Goal: Transaction & Acquisition: Download file/media

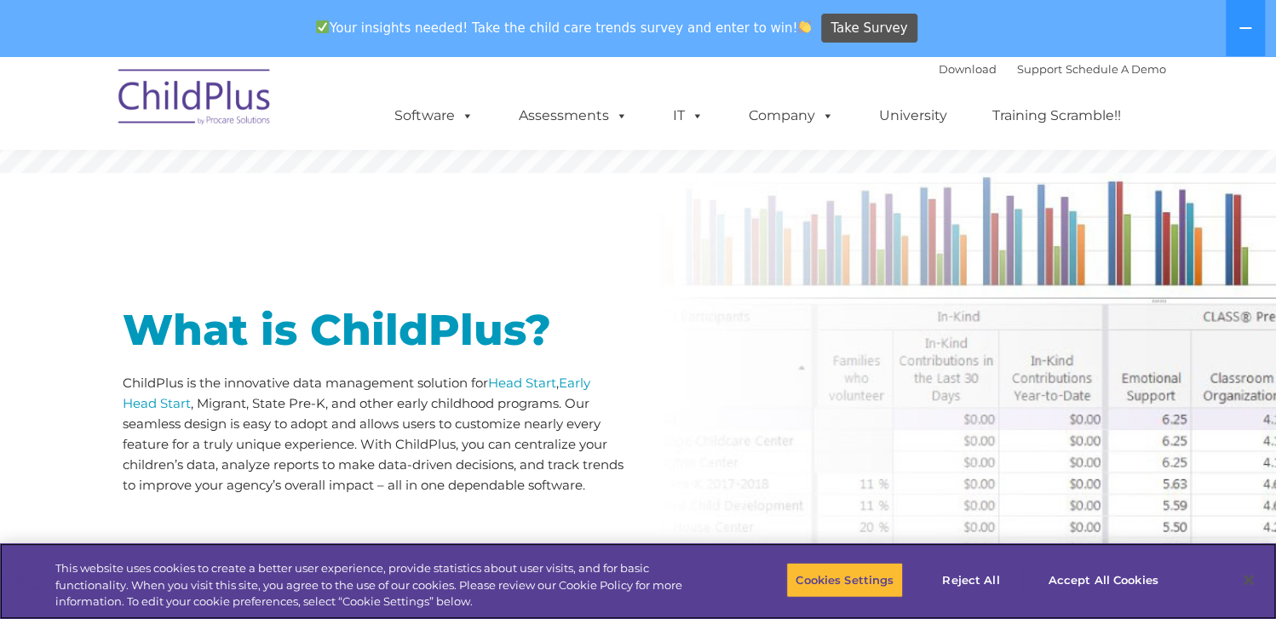
scroll to position [681, 0]
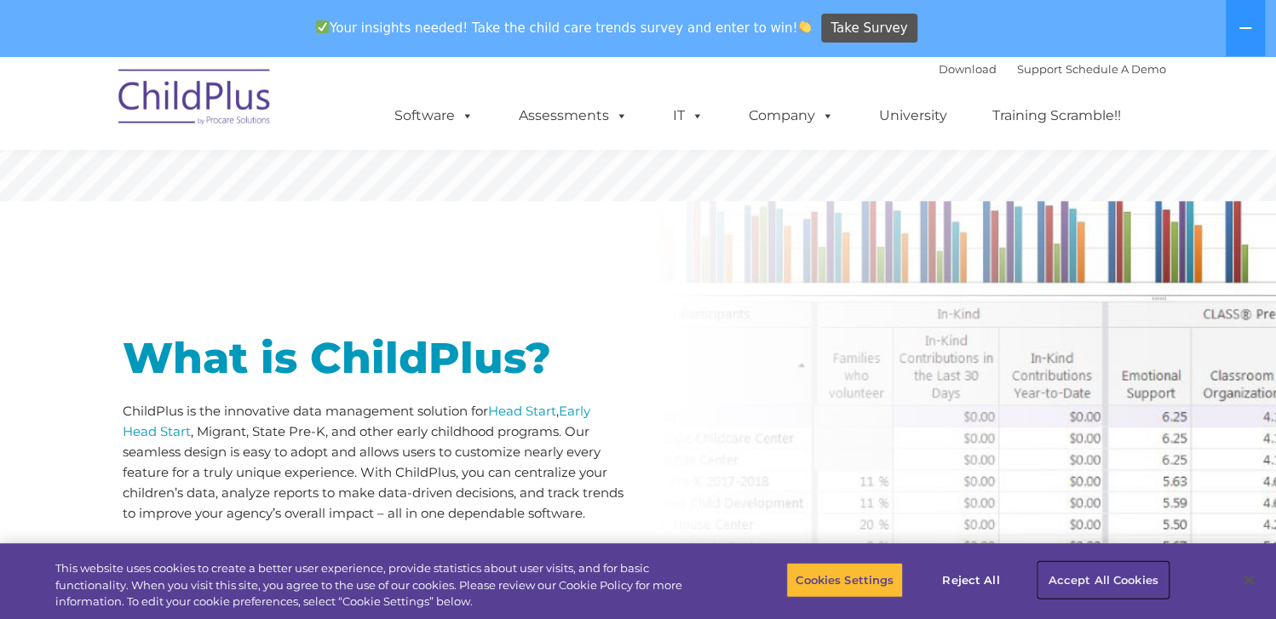
click at [1080, 571] on button "Accept All Cookies" at bounding box center [1102, 580] width 129 height 36
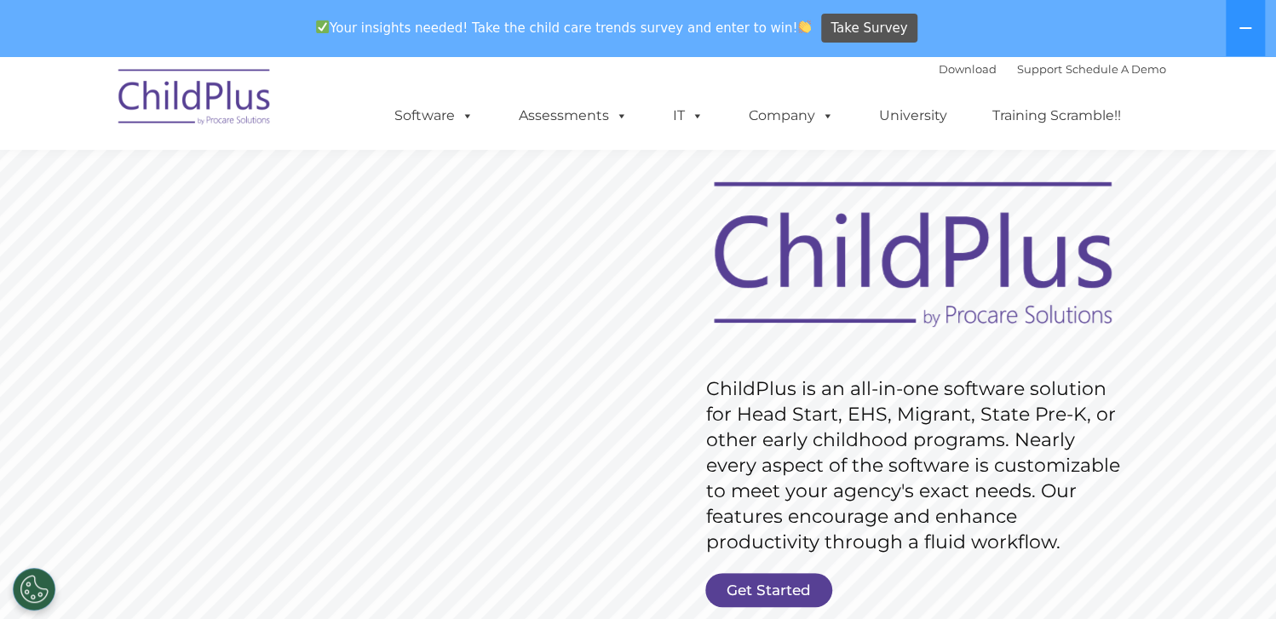
scroll to position [0, 0]
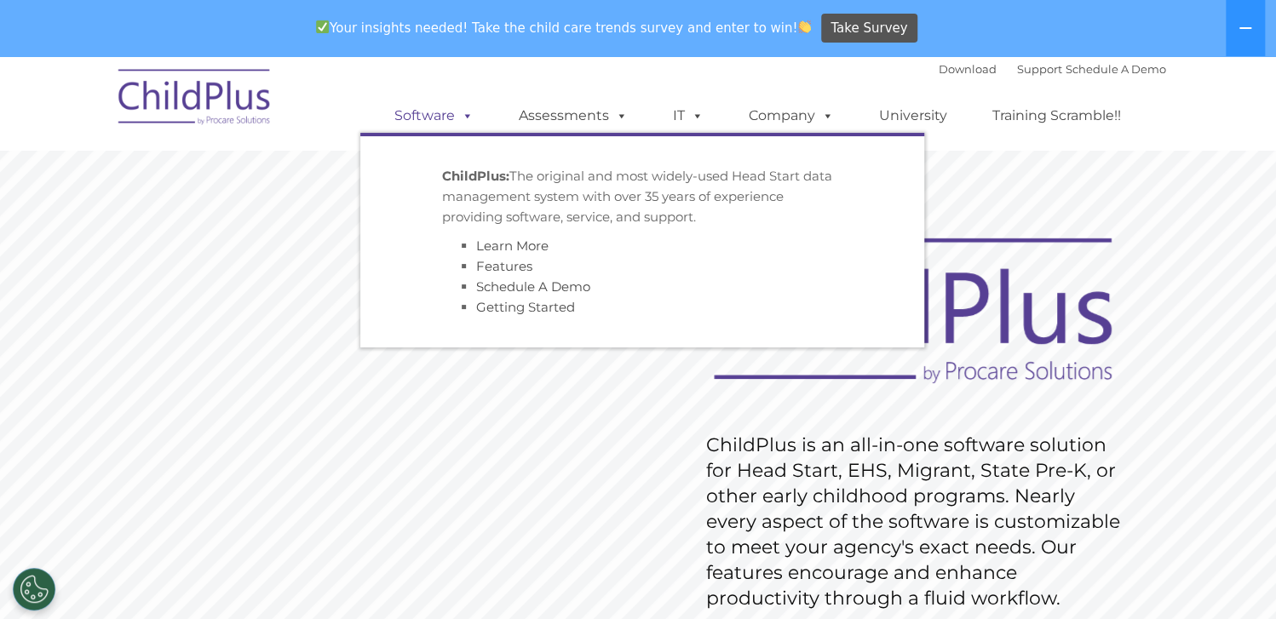
click at [413, 108] on link "Software" at bounding box center [433, 116] width 113 height 34
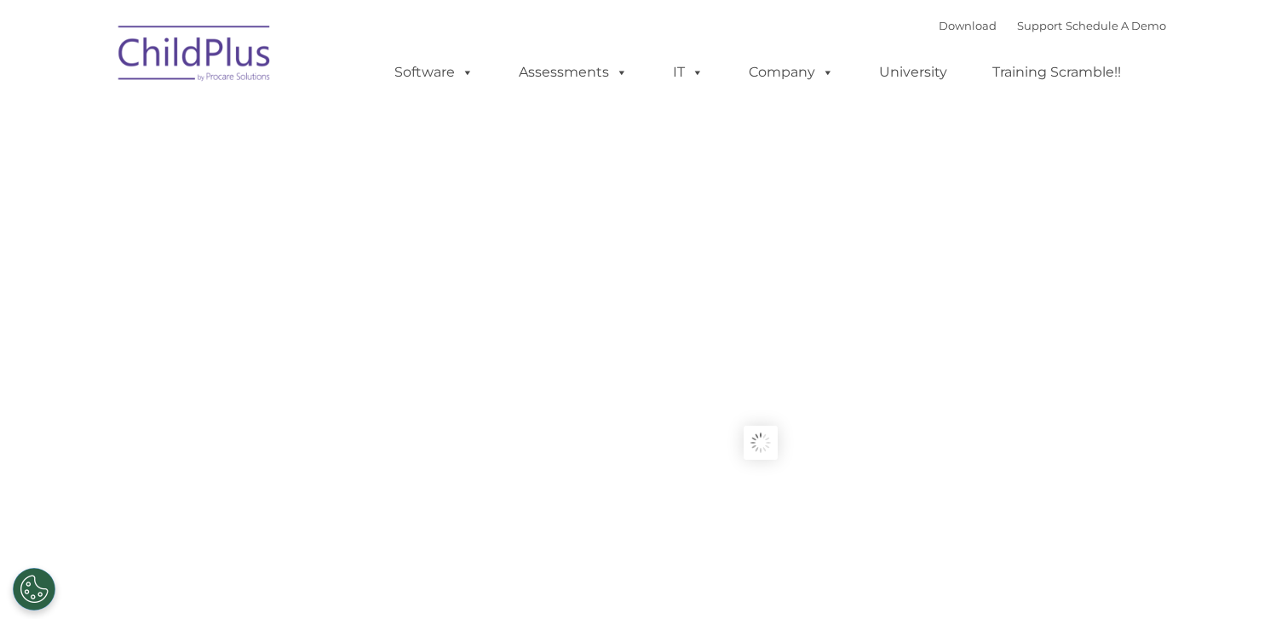
type input ""
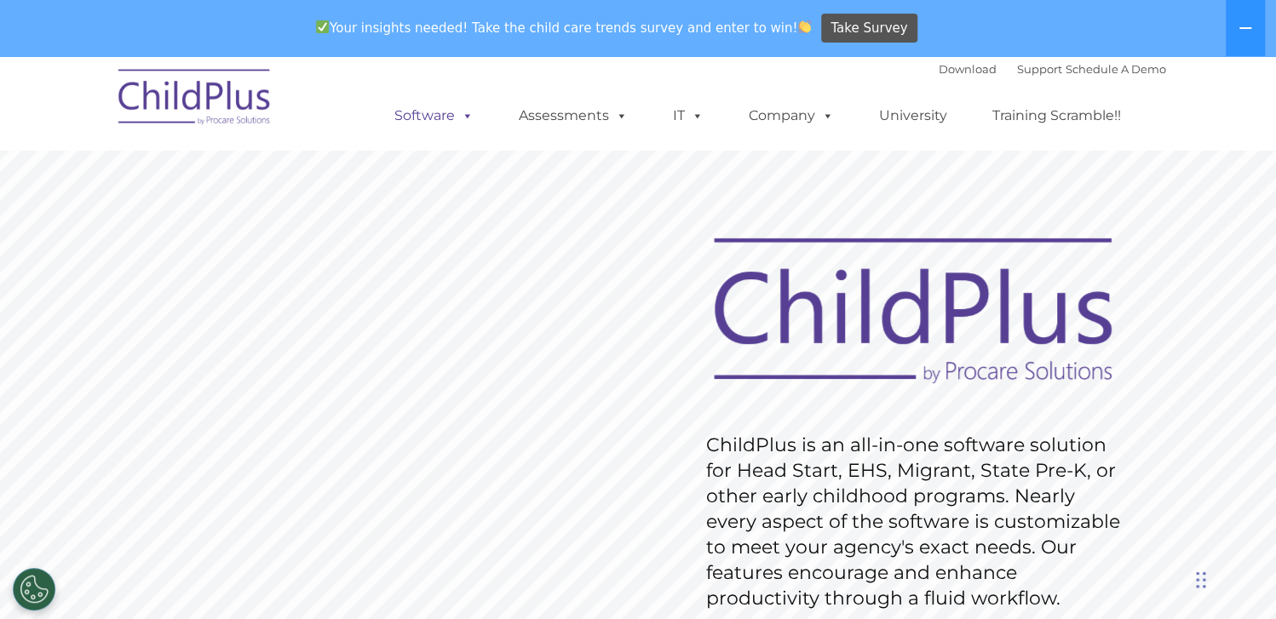
click at [411, 112] on link "Software" at bounding box center [433, 116] width 113 height 34
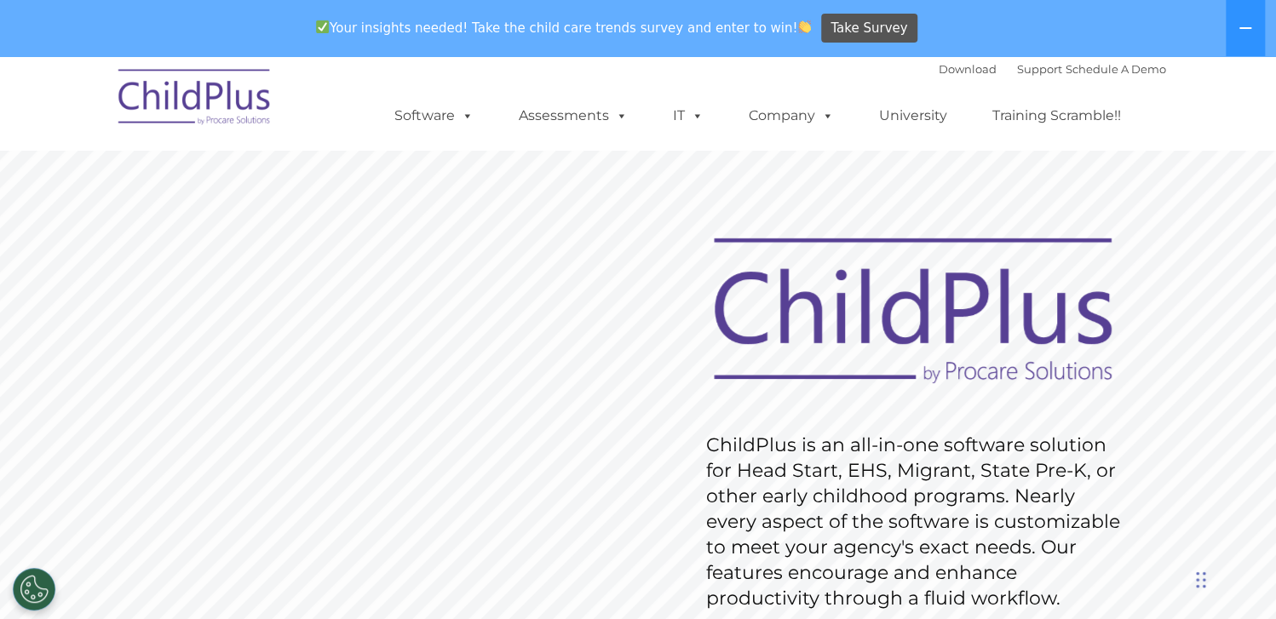
click at [960, 78] on div "Download Support | Schedule A Demo " at bounding box center [1052, 69] width 227 height 26
click at [958, 69] on link "Download" at bounding box center [968, 69] width 58 height 14
click at [939, 66] on link "Download" at bounding box center [968, 69] width 58 height 14
